Goal: Information Seeking & Learning: Learn about a topic

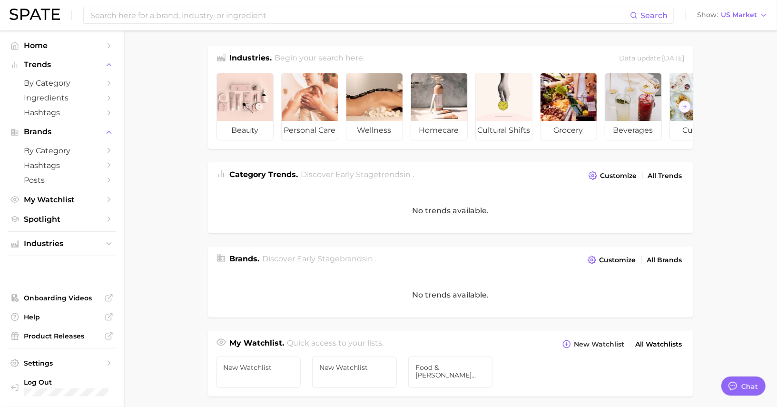
click at [169, 152] on main "Industries. Begin your search here. Data update: [DATE] beauty personal care we…" at bounding box center [450, 379] width 653 height 698
click at [163, 124] on main "Industries. Begin your search here. Data update: [DATE] beauty personal care we…" at bounding box center [450, 379] width 653 height 698
click at [58, 82] on span "by Category" at bounding box center [62, 82] width 76 height 9
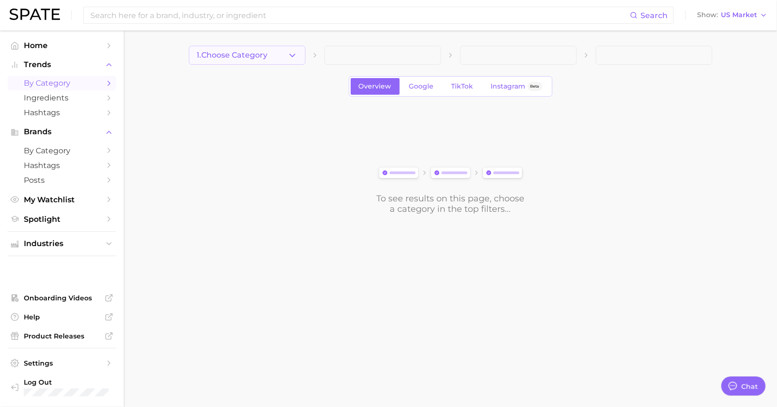
click at [236, 54] on span "1. Choose Category" at bounding box center [232, 55] width 71 height 9
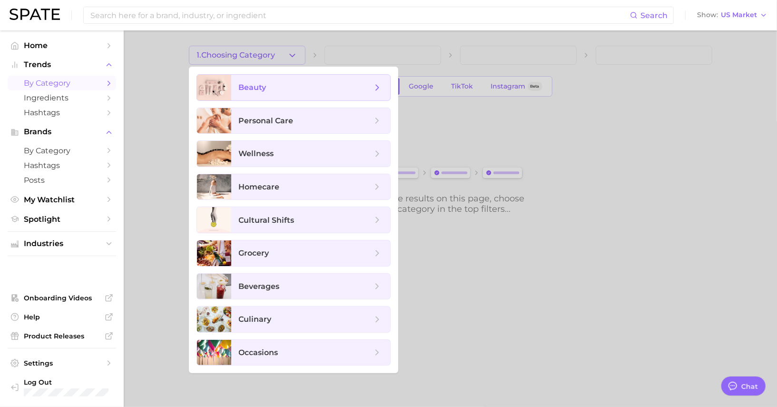
click at [250, 86] on span "beauty" at bounding box center [253, 87] width 28 height 9
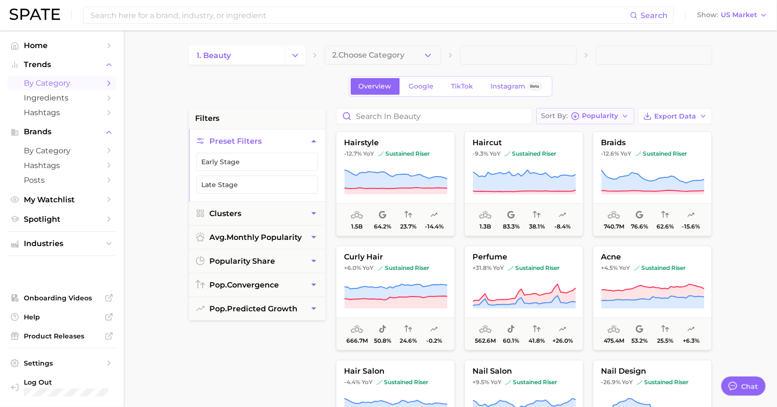
click at [583, 117] on div "Sort By Popularity" at bounding box center [579, 116] width 77 height 9
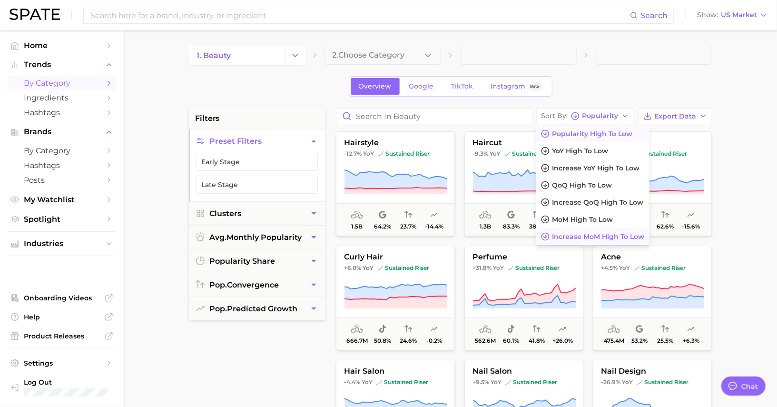
click at [579, 233] on span "Increase MoM high to low" at bounding box center [598, 237] width 92 height 8
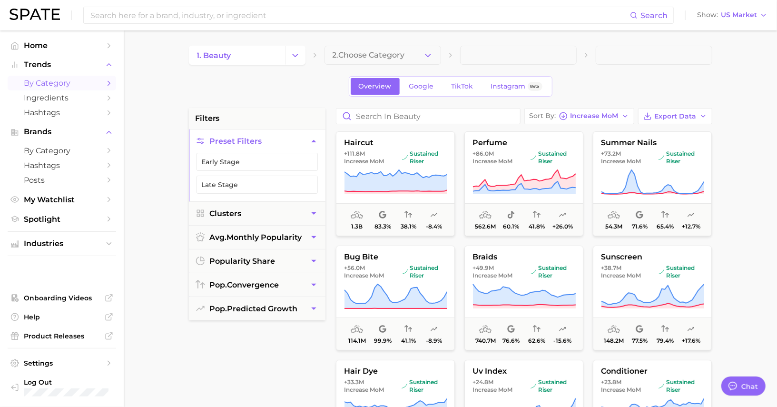
click at [61, 83] on span "by Category" at bounding box center [62, 82] width 76 height 9
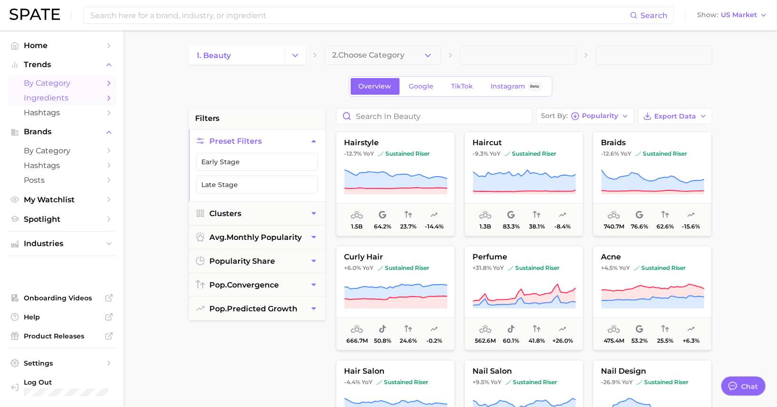
click at [77, 98] on span "Ingredients" at bounding box center [62, 97] width 76 height 9
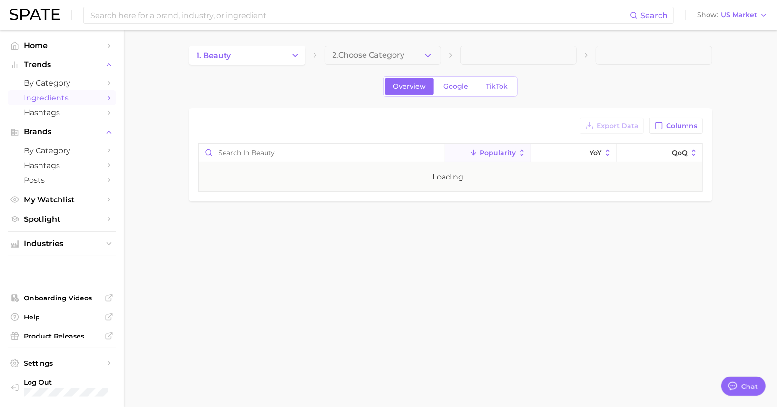
type textarea "x"
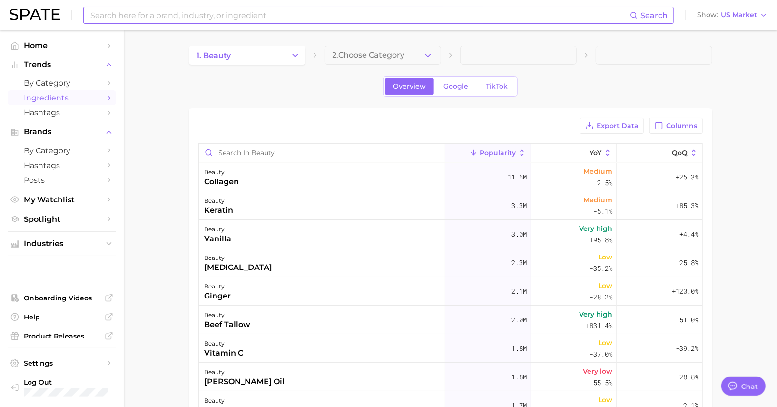
click at [250, 17] on input at bounding box center [359, 15] width 540 height 16
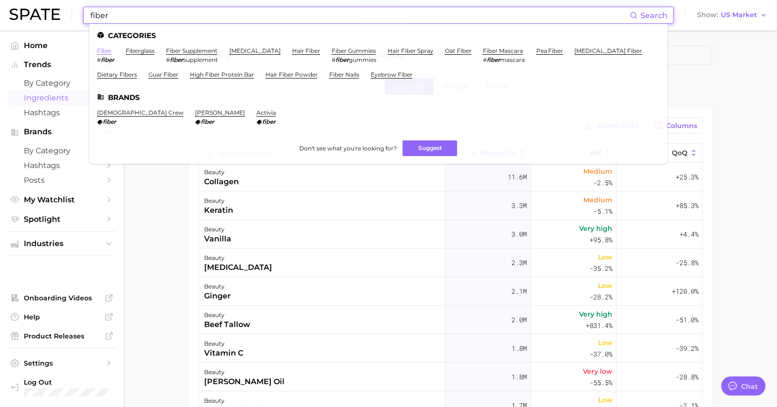
type input "fiber"
click at [97, 50] on link "fiber" at bounding box center [104, 50] width 15 height 7
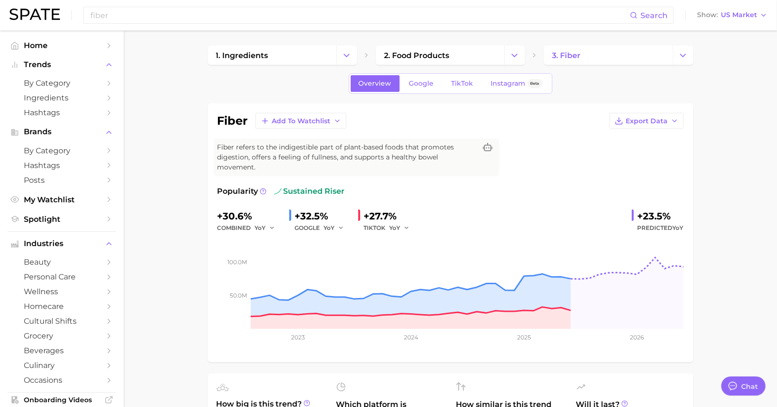
click at [640, 214] on div "+23.5%" at bounding box center [660, 215] width 46 height 15
drag, startPoint x: 640, startPoint y: 214, endPoint x: 666, endPoint y: 213, distance: 25.7
click at [666, 214] on div "+23.5%" at bounding box center [660, 215] width 46 height 15
copy div "23.5%"
